Goal: Find contact information: Find contact information

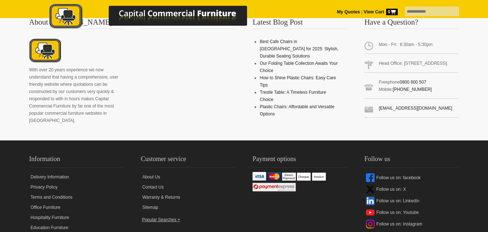
scroll to position [749, 0]
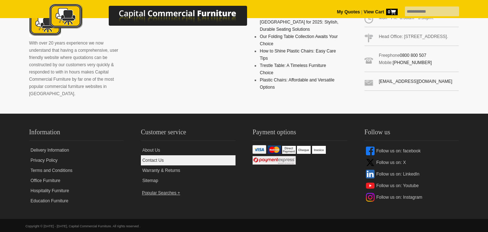
click at [161, 155] on link "Contact Us" at bounding box center [188, 160] width 95 height 10
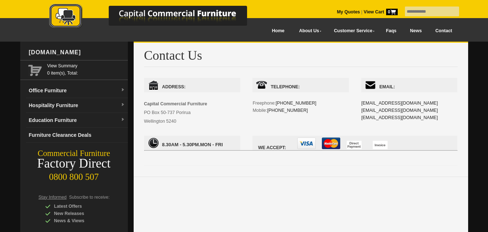
click at [445, 29] on link "Contact" at bounding box center [443, 31] width 30 height 16
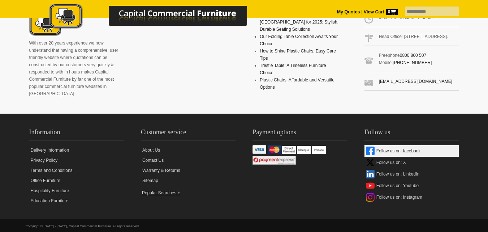
click at [418, 145] on link "Follow us on: facebook" at bounding box center [412, 151] width 95 height 12
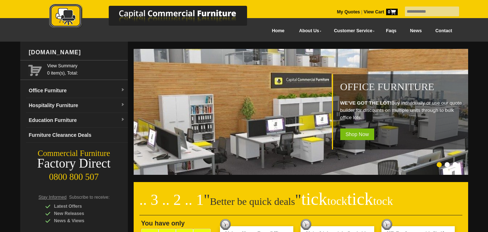
drag, startPoint x: 79, startPoint y: 52, endPoint x: 25, endPoint y: 55, distance: 53.9
click at [25, 55] on div "www.ccfnz.co.nz View Summary 0 item(s), Total: Office Furniture Boardroom Table…" at bounding box center [74, 182] width 108 height 280
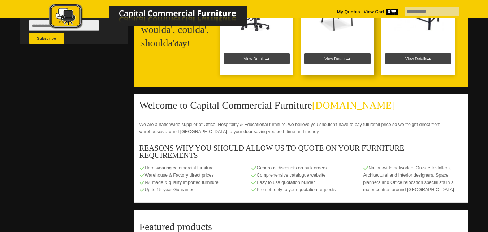
scroll to position [289, 0]
